Goal: Information Seeking & Learning: Learn about a topic

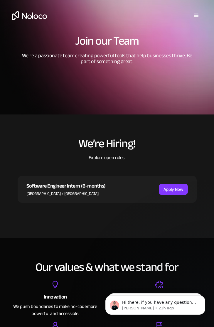
click at [194, 14] on div "menu" at bounding box center [196, 15] width 7 height 7
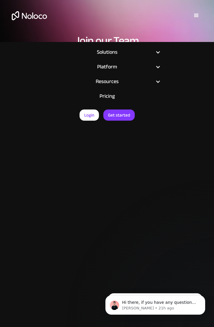
click at [105, 98] on link "Pricing" at bounding box center [106, 96] width 107 height 15
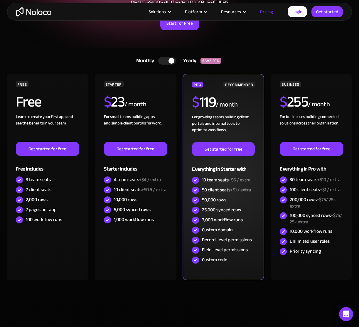
scroll to position [114, 0]
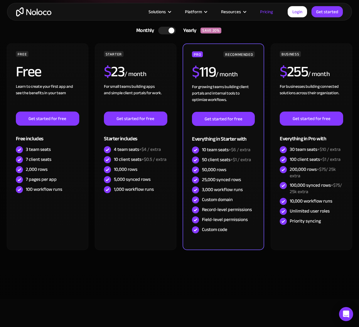
click at [167, 31] on div at bounding box center [167, 31] width 18 height 8
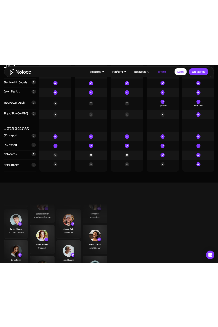
scroll to position [1918, 0]
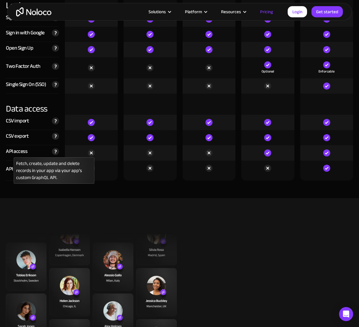
click at [56, 152] on img at bounding box center [55, 151] width 7 height 7
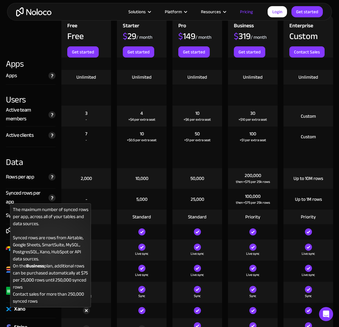
scroll to position [631, 0]
